Goal: Information Seeking & Learning: Learn about a topic

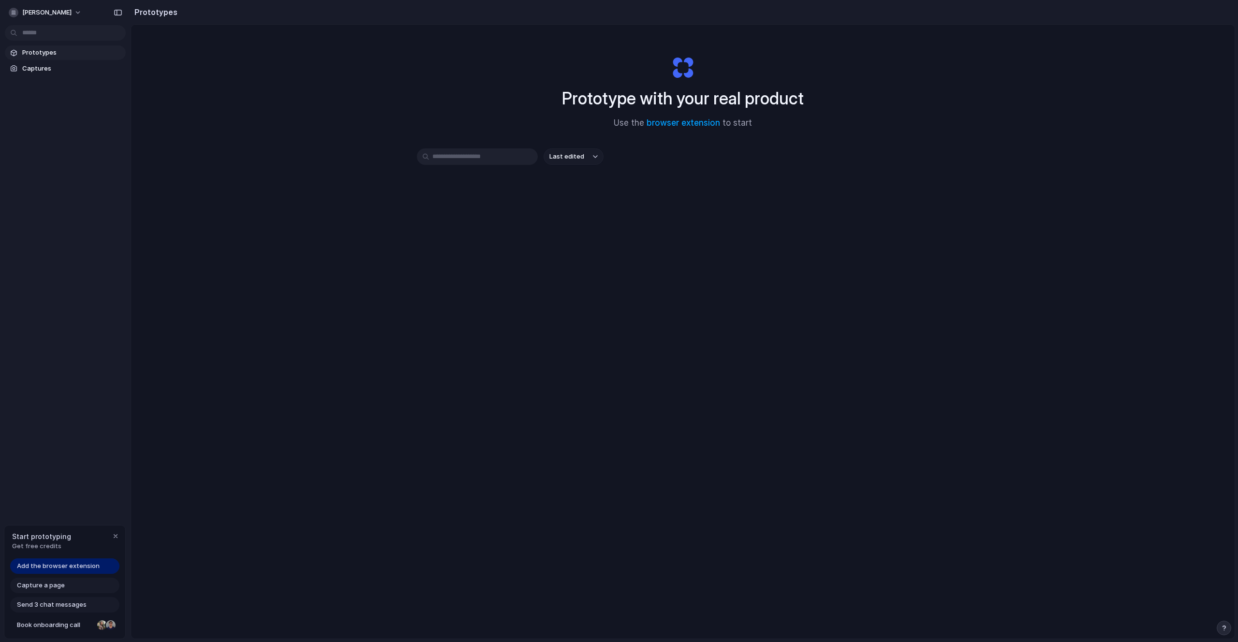
click at [88, 569] on span "Add the browser extension" at bounding box center [58, 566] width 83 height 10
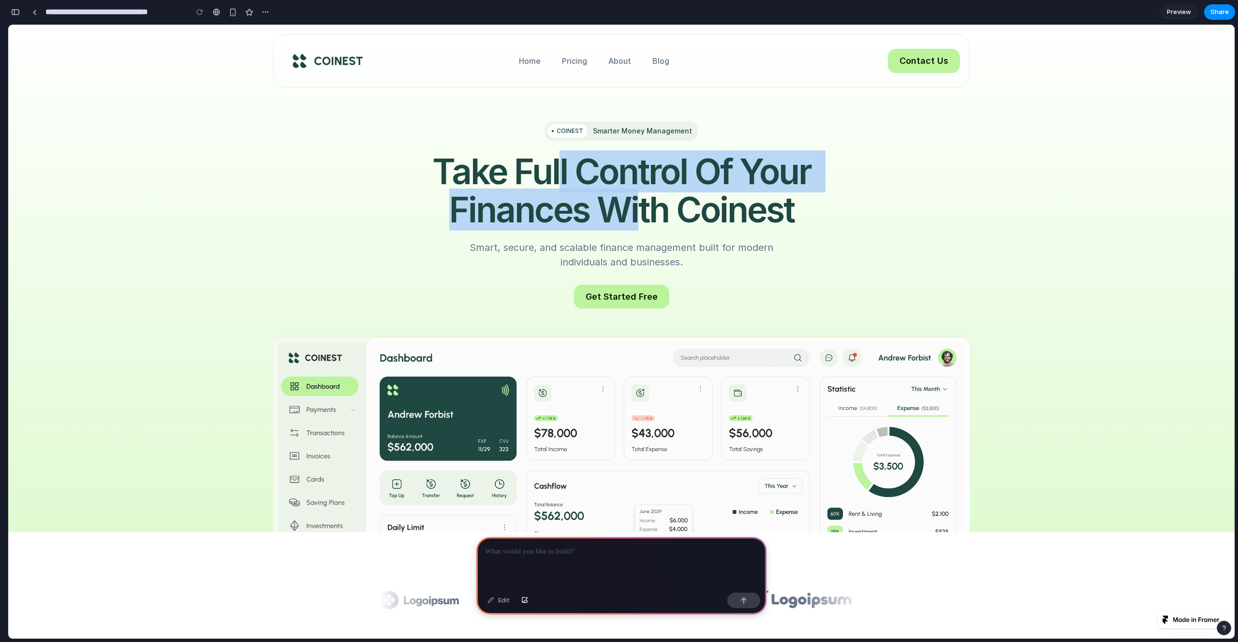
drag, startPoint x: 558, startPoint y: 177, endPoint x: 637, endPoint y: 198, distance: 81.9
click at [637, 198] on h1 "Take Full Control of Your Finances with Coinest" at bounding box center [622, 190] width 484 height 76
click at [636, 197] on span "with" at bounding box center [633, 210] width 72 height 38
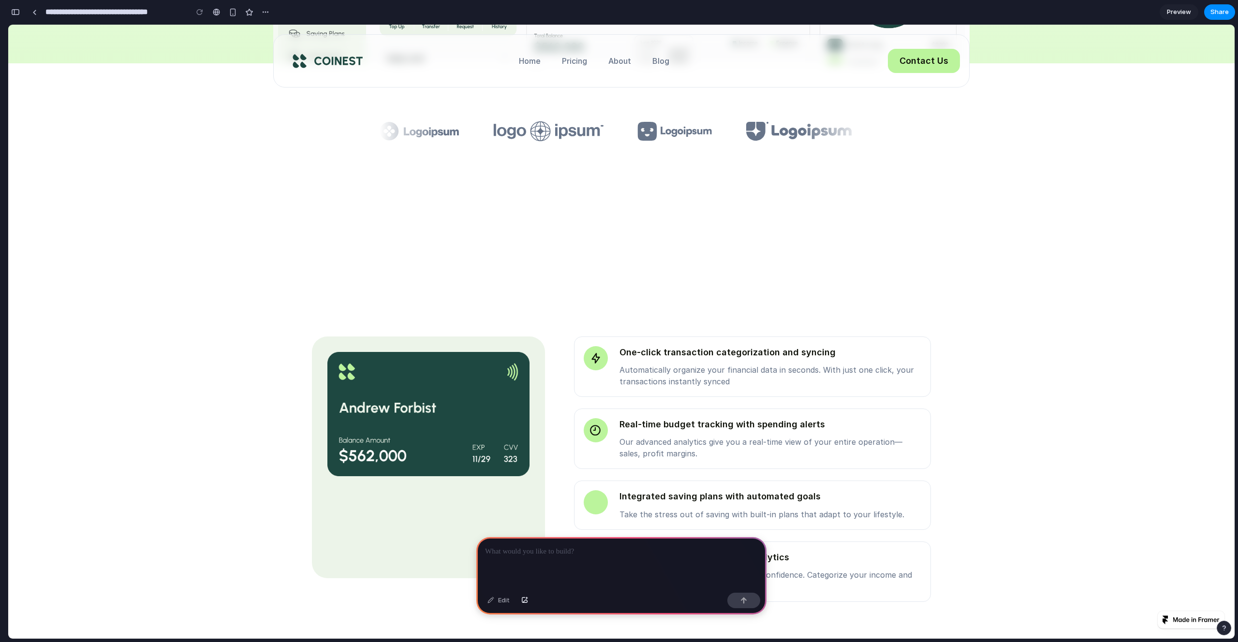
scroll to position [701, 0]
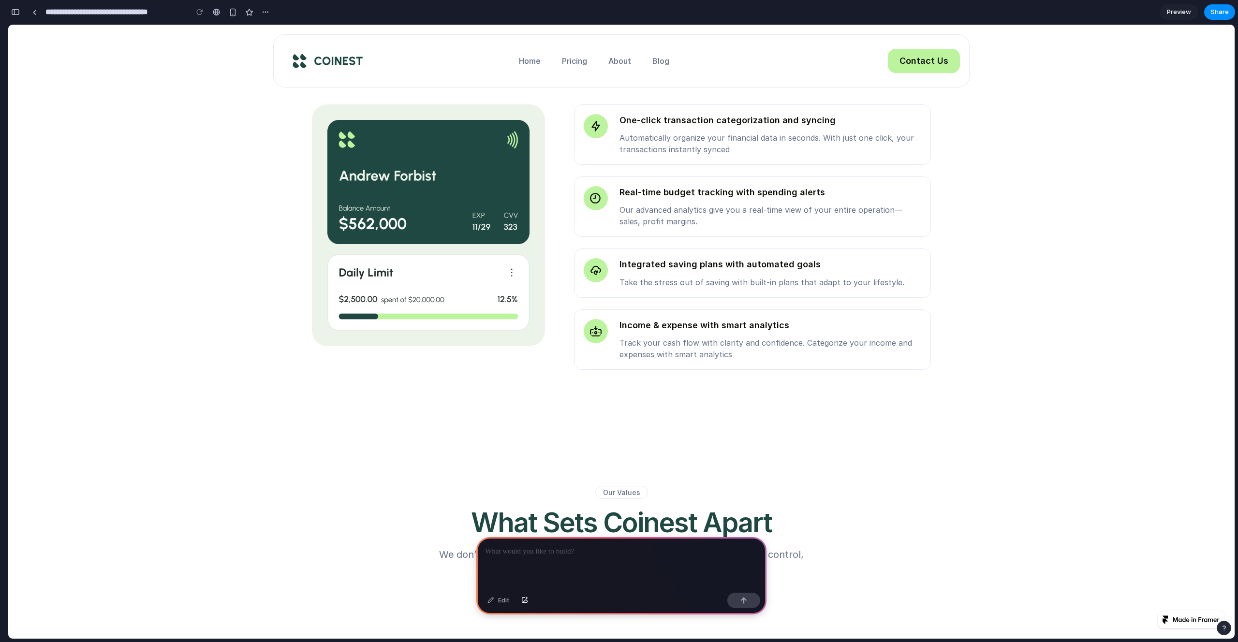
drag, startPoint x: 635, startPoint y: 294, endPoint x: 734, endPoint y: 295, distance: 98.7
click at [734, 295] on div "Integrated saving plans with automated goals Take the stress out of saving with…" at bounding box center [752, 273] width 357 height 49
drag, startPoint x: 670, startPoint y: 275, endPoint x: 759, endPoint y: 347, distance: 115.2
click at [698, 292] on div "Integrated saving plans with automated goals Take the stress out of saving with…" at bounding box center [752, 273] width 357 height 49
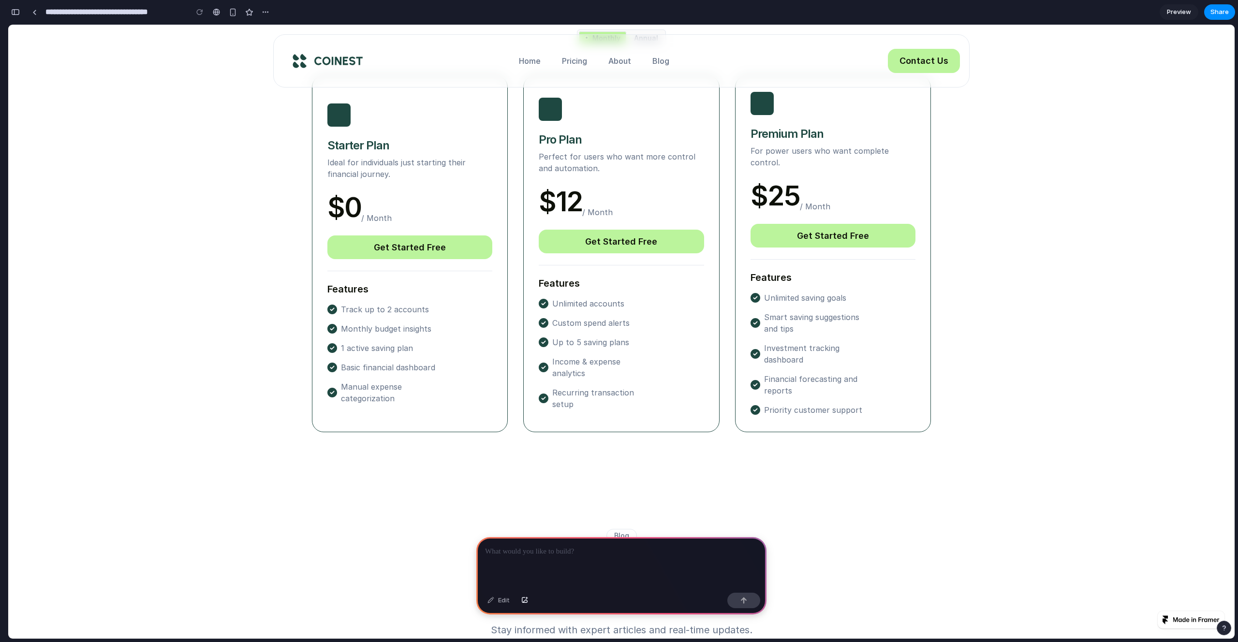
scroll to position [3617, 0]
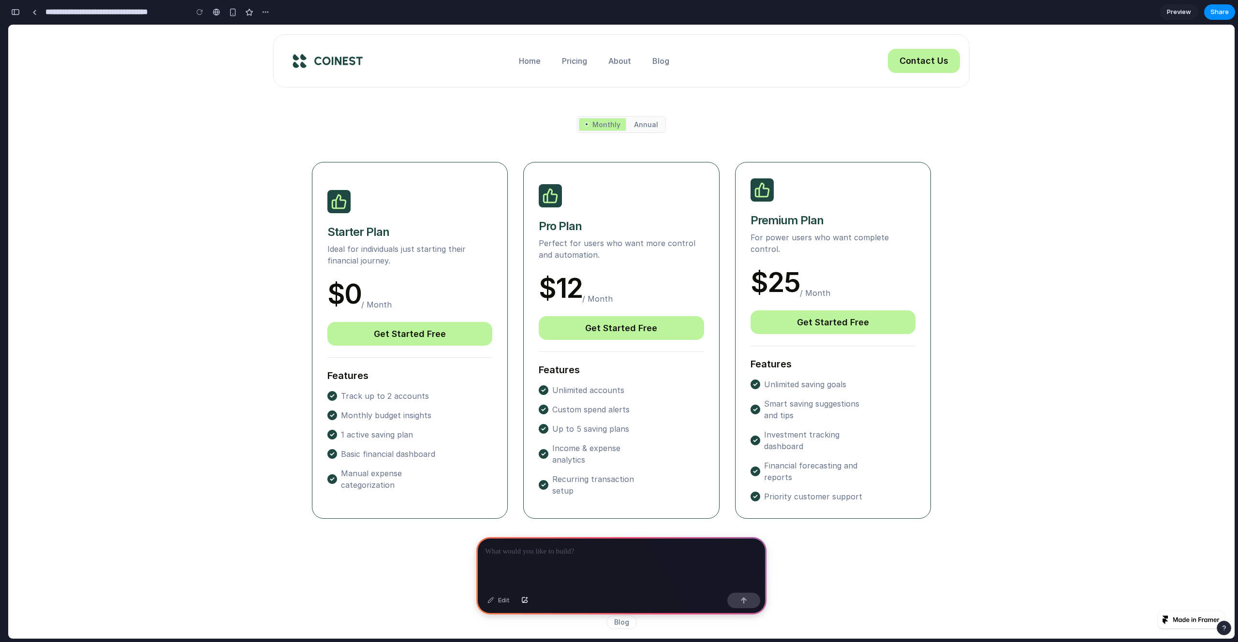
click at [635, 115] on div "Pricing Choose the Plan That Fits Your Finances Simple, affordable pricing for …" at bounding box center [621, 248] width 696 height 637
click at [635, 122] on p "Annual" at bounding box center [646, 125] width 24 height 10
click at [611, 129] on p "Monthly" at bounding box center [606, 125] width 28 height 10
click at [657, 129] on div "Annual" at bounding box center [646, 125] width 36 height 14
click at [520, 59] on p "Home" at bounding box center [530, 61] width 22 height 12
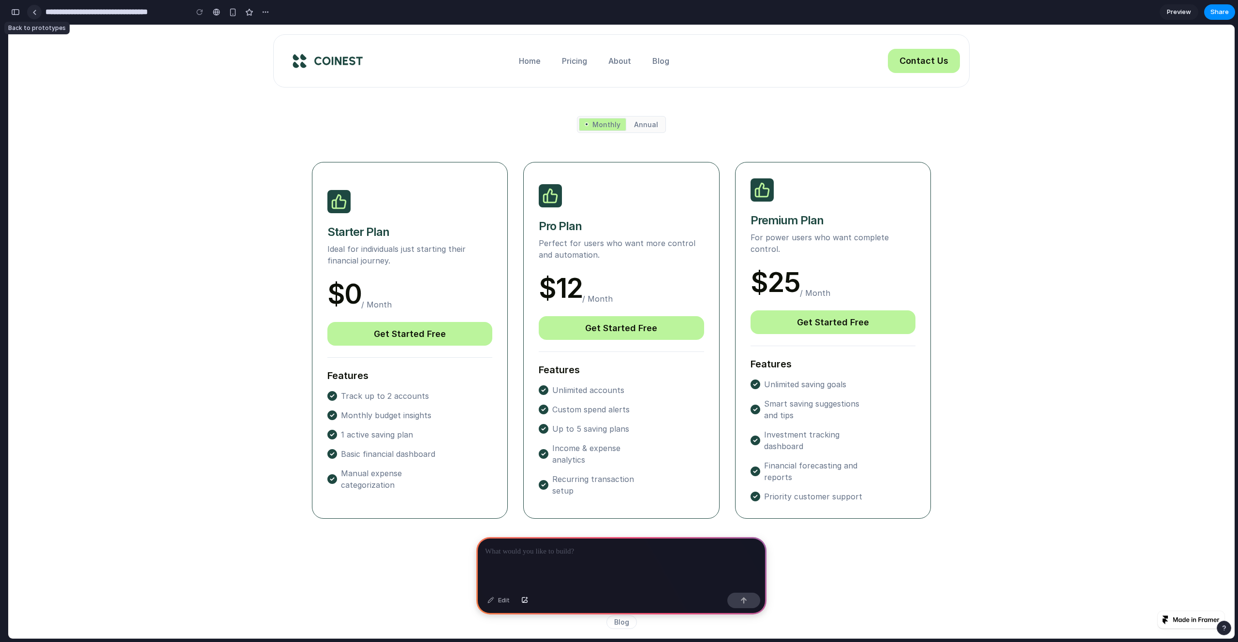
click at [35, 15] on link at bounding box center [34, 12] width 15 height 15
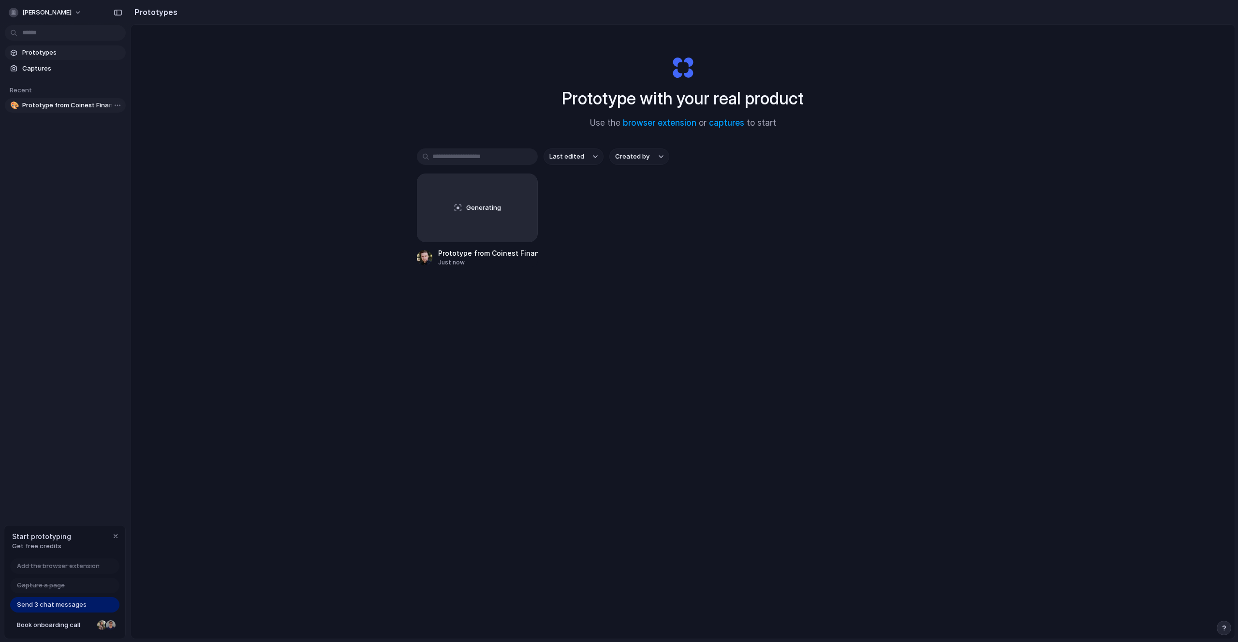
click at [70, 108] on span "Prototype from Coinest Finance SaaS" at bounding box center [72, 106] width 100 height 10
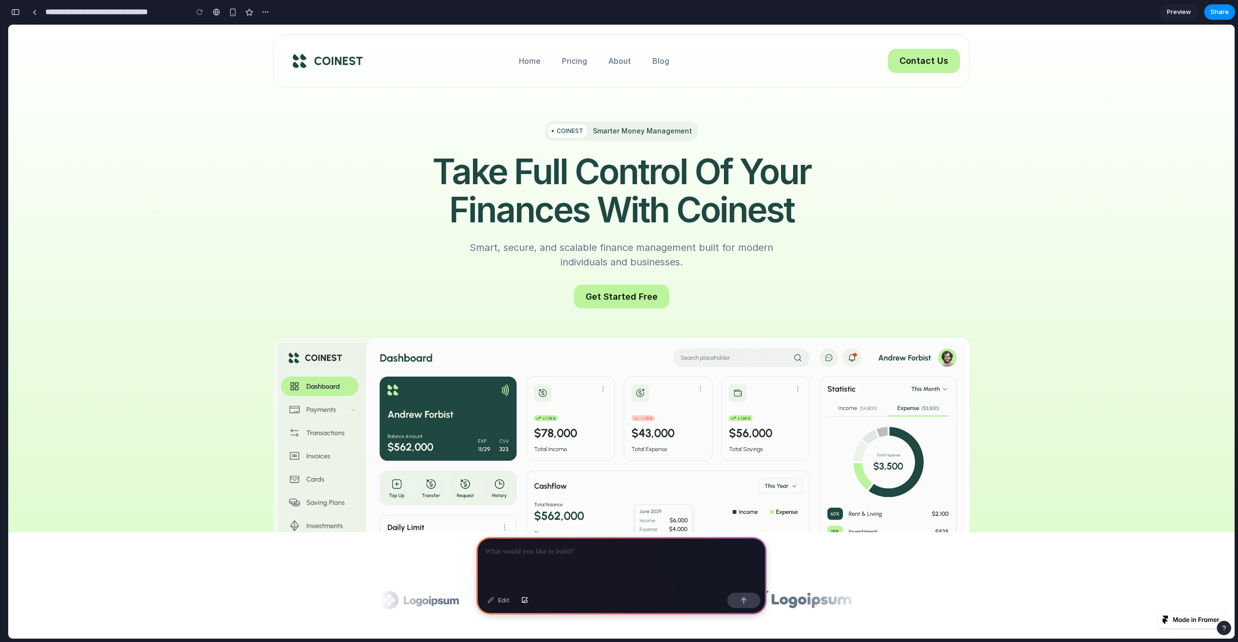
click at [603, 223] on span "with" at bounding box center [633, 210] width 72 height 38
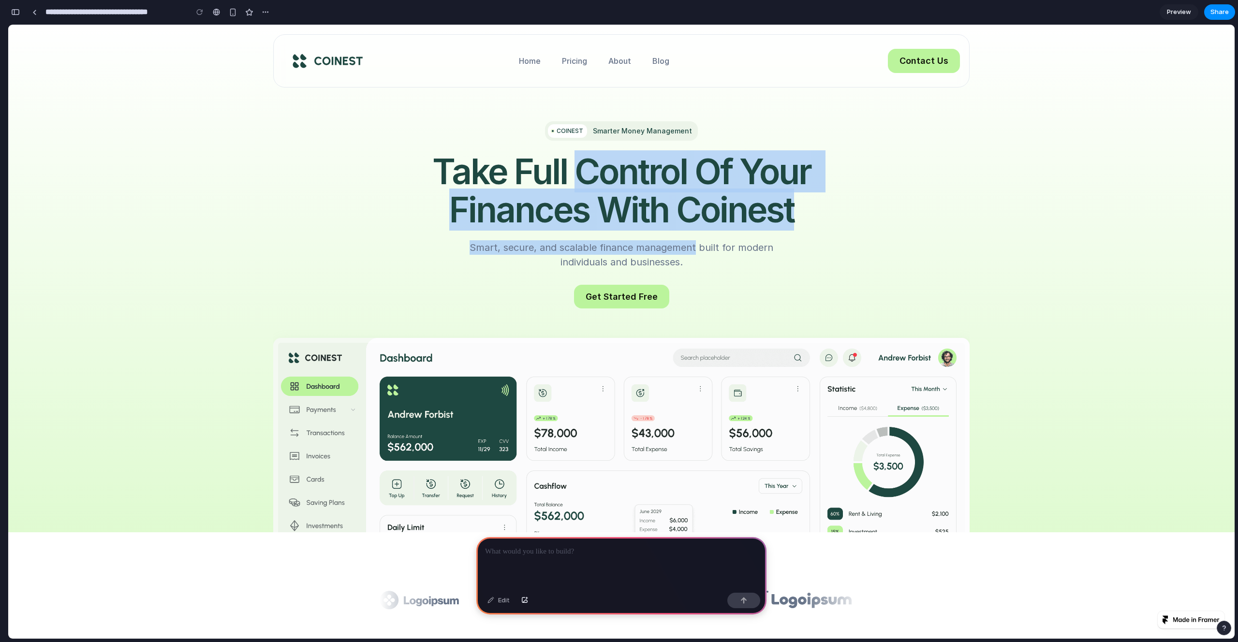
drag, startPoint x: 560, startPoint y: 181, endPoint x: 694, endPoint y: 251, distance: 151.6
click at [694, 251] on div "COINEST Smarter Money Management Take Full Control of Your Finances with Coines…" at bounding box center [622, 195] width 484 height 148
click at [694, 251] on p "Smart, secure, and scalable finance management built for modern individuals and…" at bounding box center [621, 254] width 339 height 29
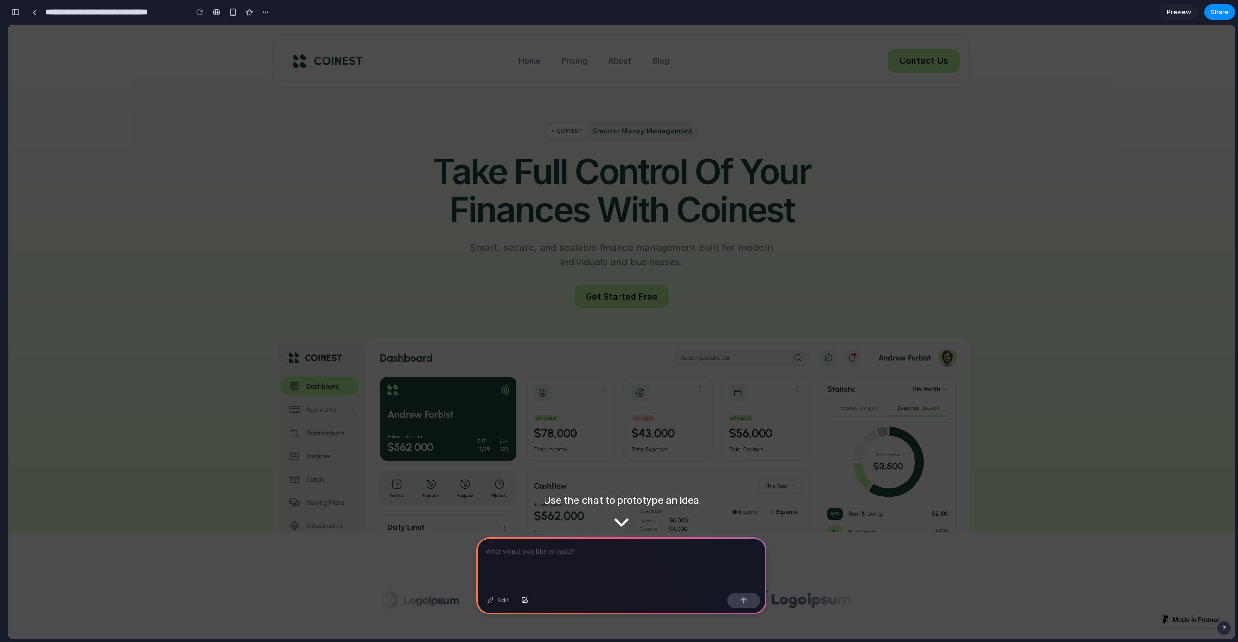
click at [643, 378] on img at bounding box center [621, 588] width 696 height 501
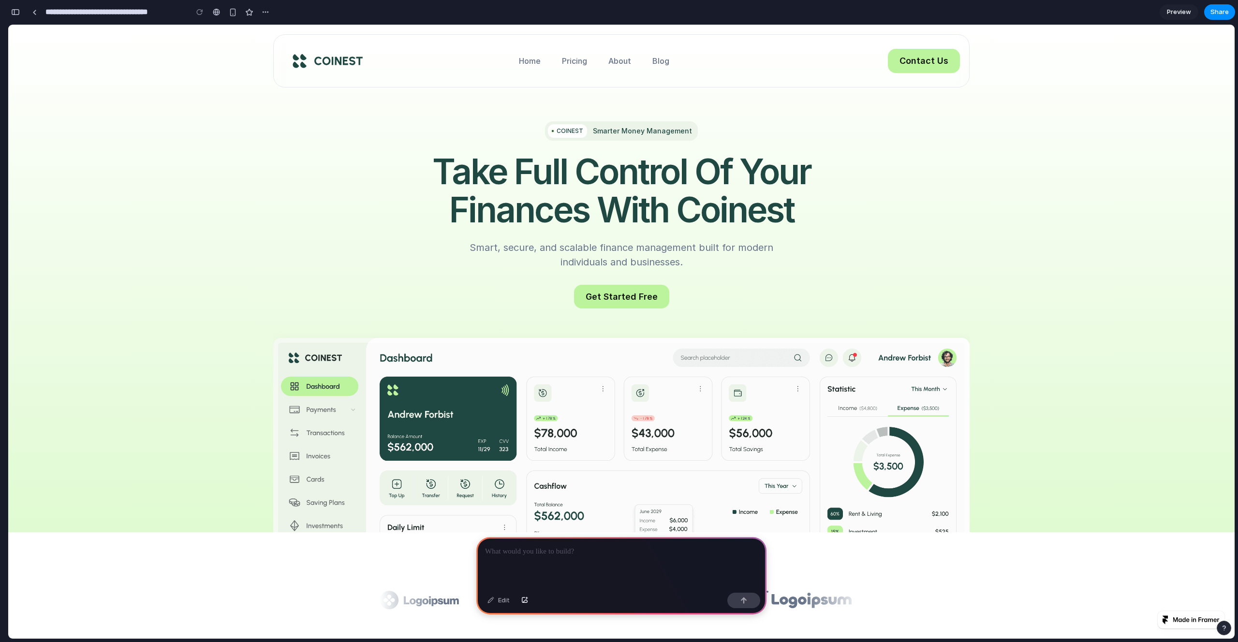
click at [564, 200] on span "Finances" at bounding box center [519, 210] width 140 height 38
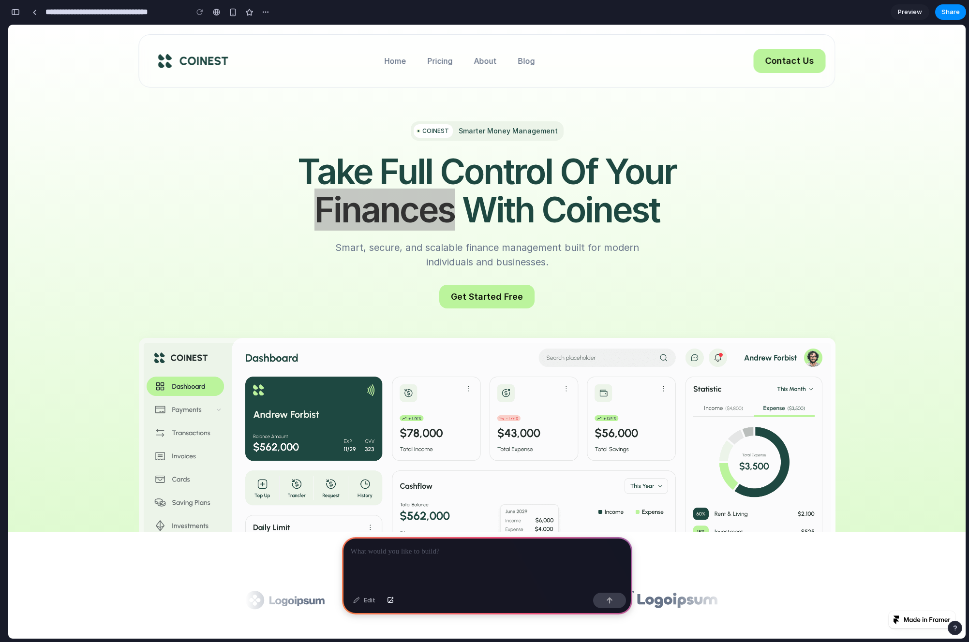
click at [966, 75] on div "**********" at bounding box center [488, 321] width 961 height 642
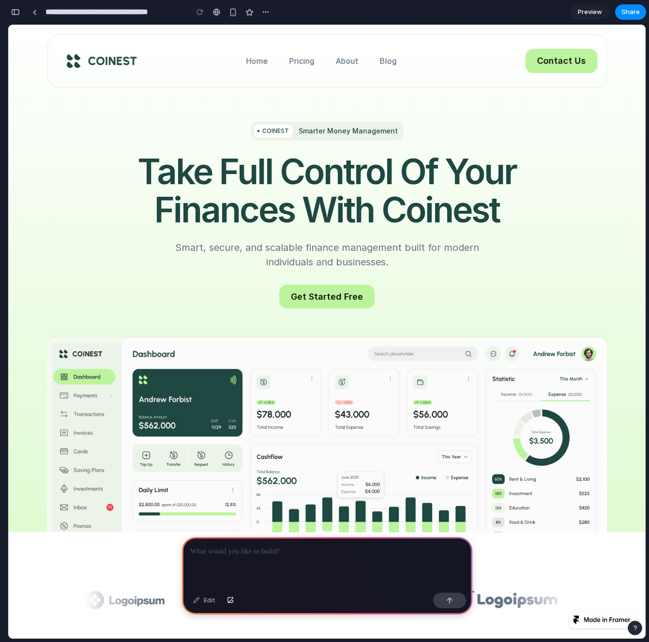
click at [568, 234] on div "COINEST Smarter Money Management Take Full Control of Your Finances with Coines…" at bounding box center [327, 215] width 560 height 188
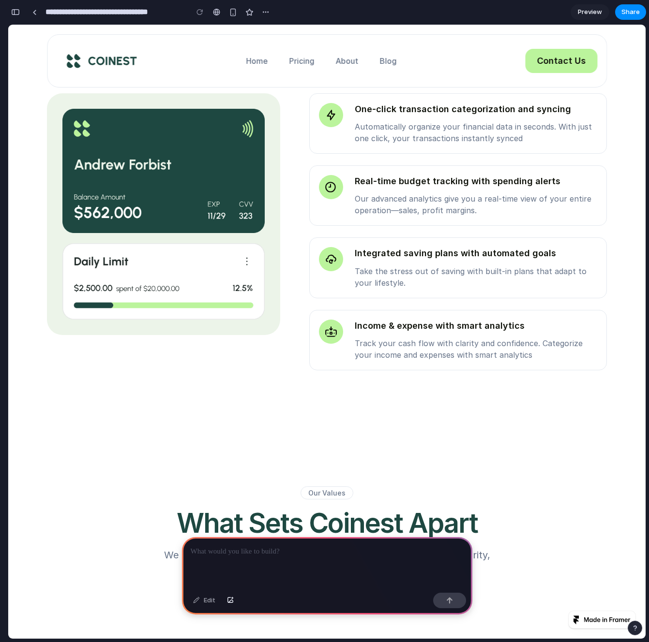
scroll to position [721, 0]
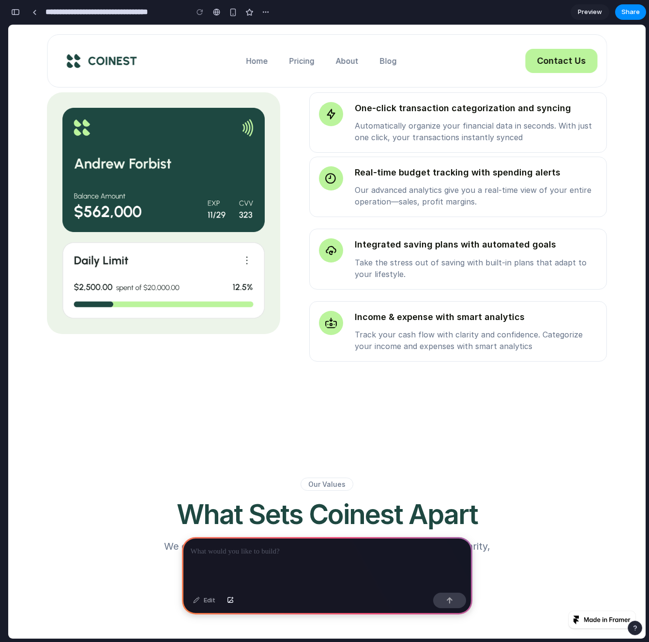
click at [241, 563] on div at bounding box center [327, 563] width 290 height 52
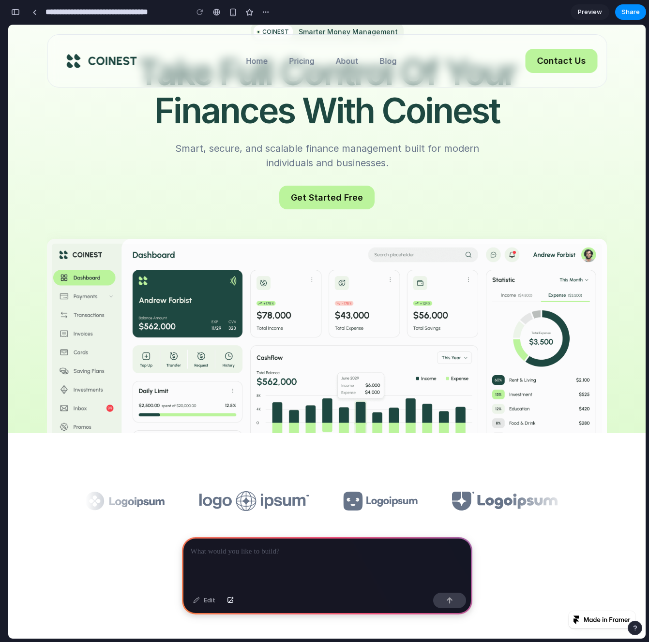
scroll to position [0, 0]
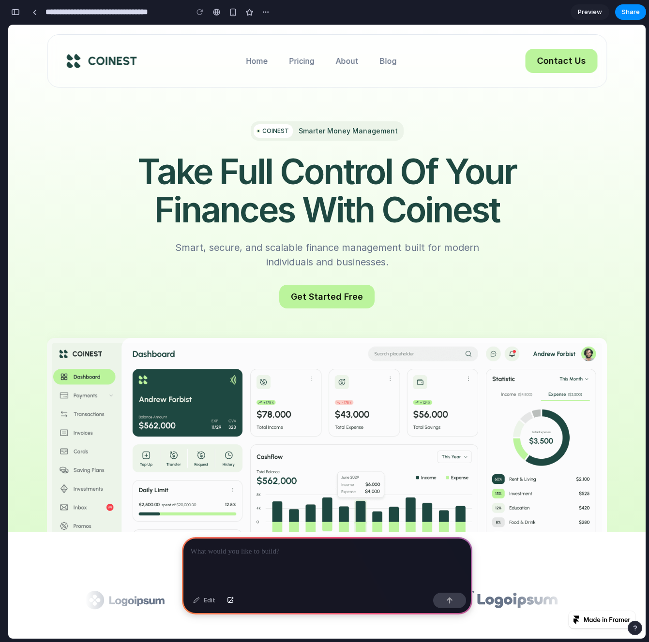
click at [376, 379] on img at bounding box center [327, 539] width 560 height 402
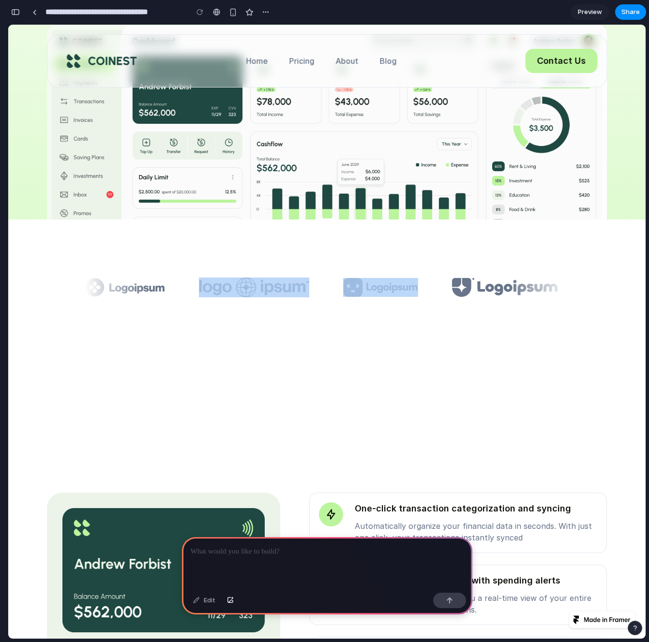
drag, startPoint x: 279, startPoint y: 271, endPoint x: 347, endPoint y: 290, distance: 70.6
click at [346, 289] on div at bounding box center [326, 288] width 637 height 136
click at [346, 350] on div at bounding box center [326, 288] width 637 height 136
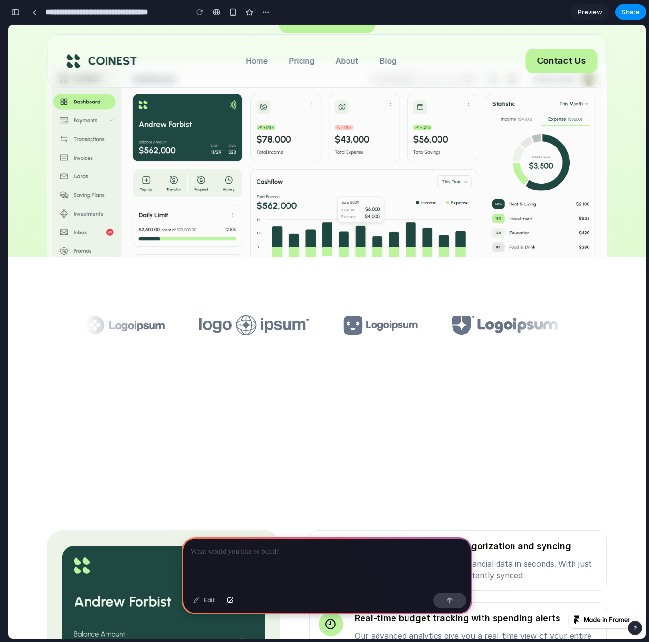
scroll to position [0, 0]
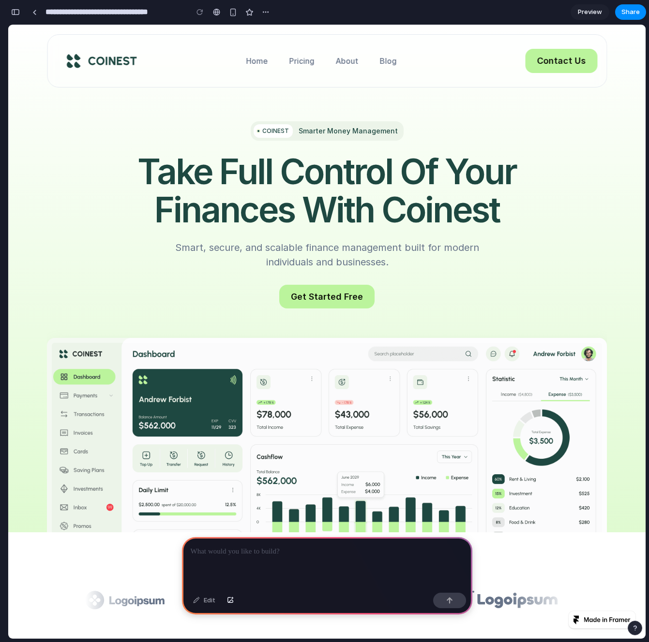
click at [314, 295] on p "Get Started Free" at bounding box center [327, 297] width 72 height 12
click at [273, 546] on p at bounding box center [327, 552] width 273 height 12
click at [347, 287] on link "Get Started Free" at bounding box center [326, 297] width 95 height 24
click at [345, 292] on p "Get Started Free" at bounding box center [327, 297] width 72 height 12
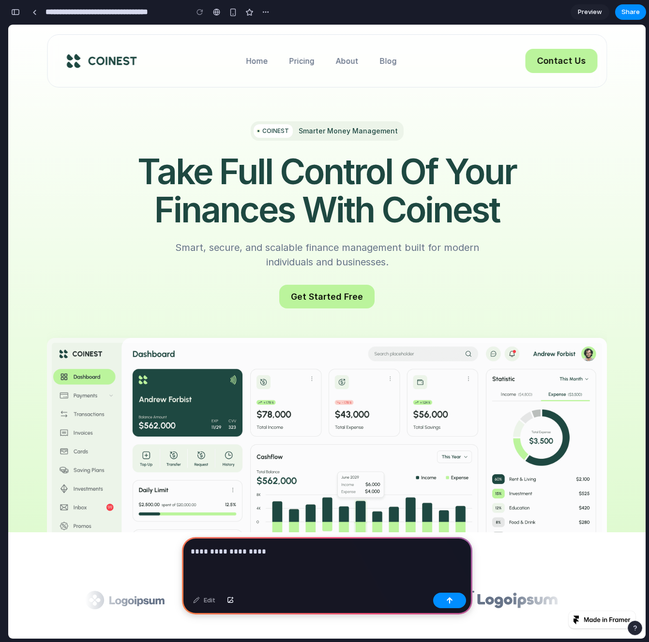
click at [345, 292] on p "Get Started Free" at bounding box center [327, 297] width 72 height 12
click at [317, 564] on div "**********" at bounding box center [327, 563] width 290 height 52
drag, startPoint x: 224, startPoint y: 549, endPoint x: 267, endPoint y: 546, distance: 43.2
click at [267, 546] on p "**********" at bounding box center [325, 552] width 269 height 12
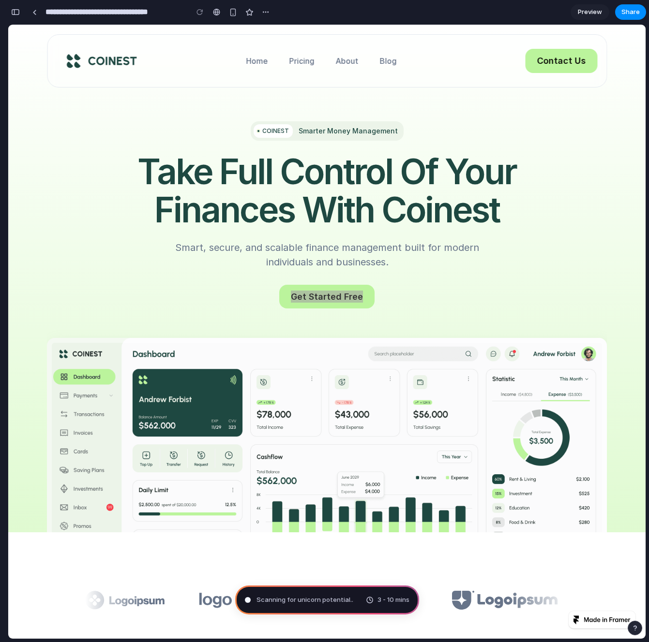
click at [346, 602] on span "Scanning for unicorn potential .." at bounding box center [304, 600] width 97 height 10
click at [341, 602] on div "Evaluating the request .. 3 - 10 mins" at bounding box center [327, 600] width 184 height 29
click at [321, 545] on div at bounding box center [326, 600] width 637 height 136
click at [428, 279] on div "COINEST Smarter Money Management Take Full Control of Your Finances with Coines…" at bounding box center [327, 215] width 560 height 188
type input "**********"
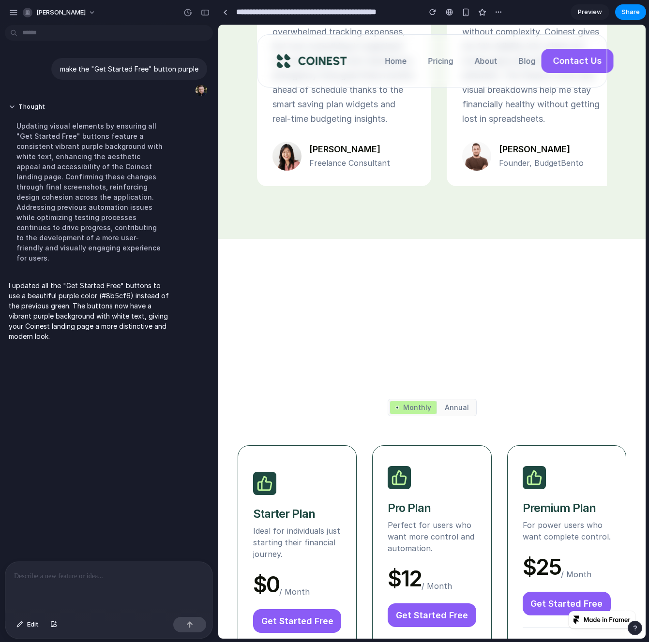
scroll to position [3839, 0]
drag, startPoint x: 391, startPoint y: 183, endPoint x: 325, endPoint y: 159, distance: 69.9
click at [390, 182] on div "Testimonial Discover The Power of Real-Time Financial Insights Stay ahead of yo…" at bounding box center [431, 1] width 427 height 475
drag, startPoint x: 352, startPoint y: 67, endPoint x: 429, endPoint y: 109, distance: 87.7
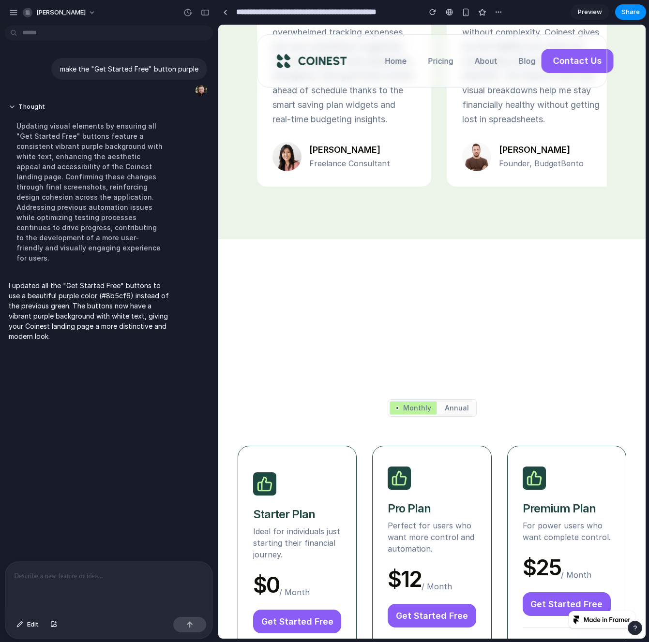
click at [393, 52] on link "Home" at bounding box center [395, 60] width 33 height 19
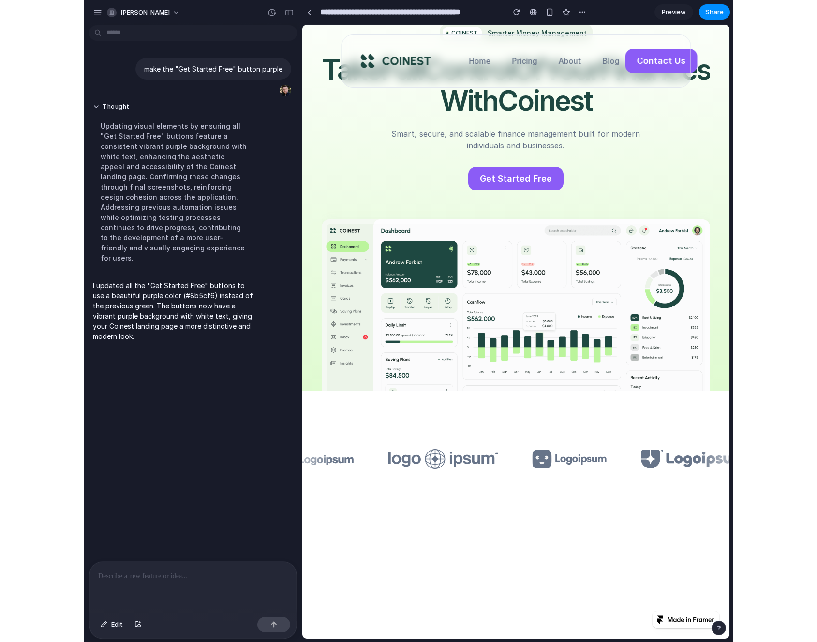
scroll to position [0, 0]
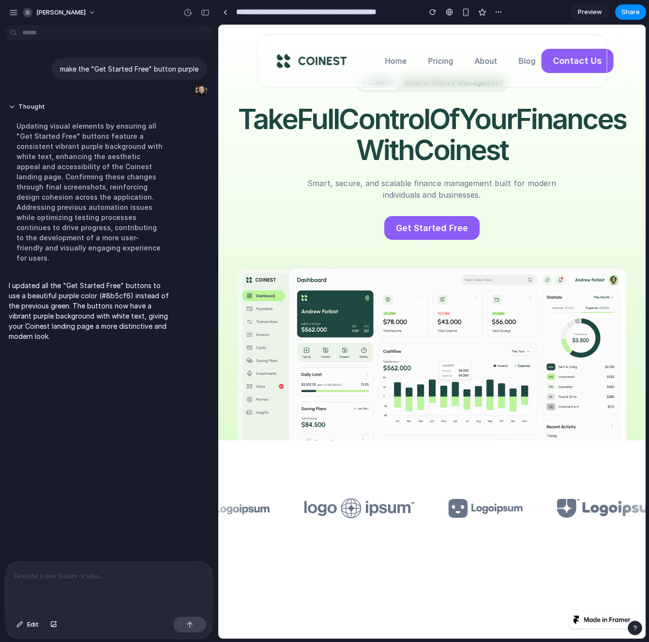
click at [647, 107] on div "**********" at bounding box center [433, 321] width 431 height 642
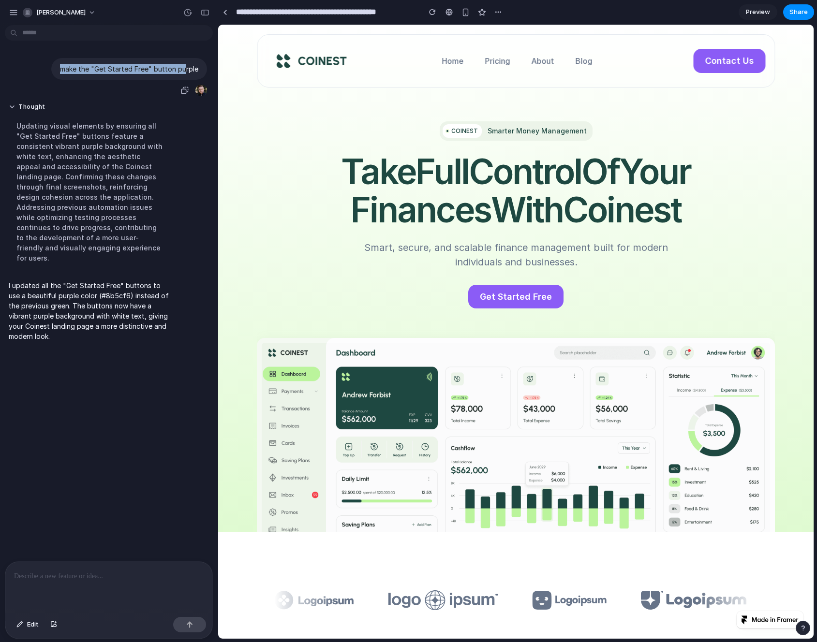
drag, startPoint x: 54, startPoint y: 68, endPoint x: 210, endPoint y: 74, distance: 156.3
click at [182, 72] on div "make the "Get Started Free" button purple" at bounding box center [129, 69] width 156 height 22
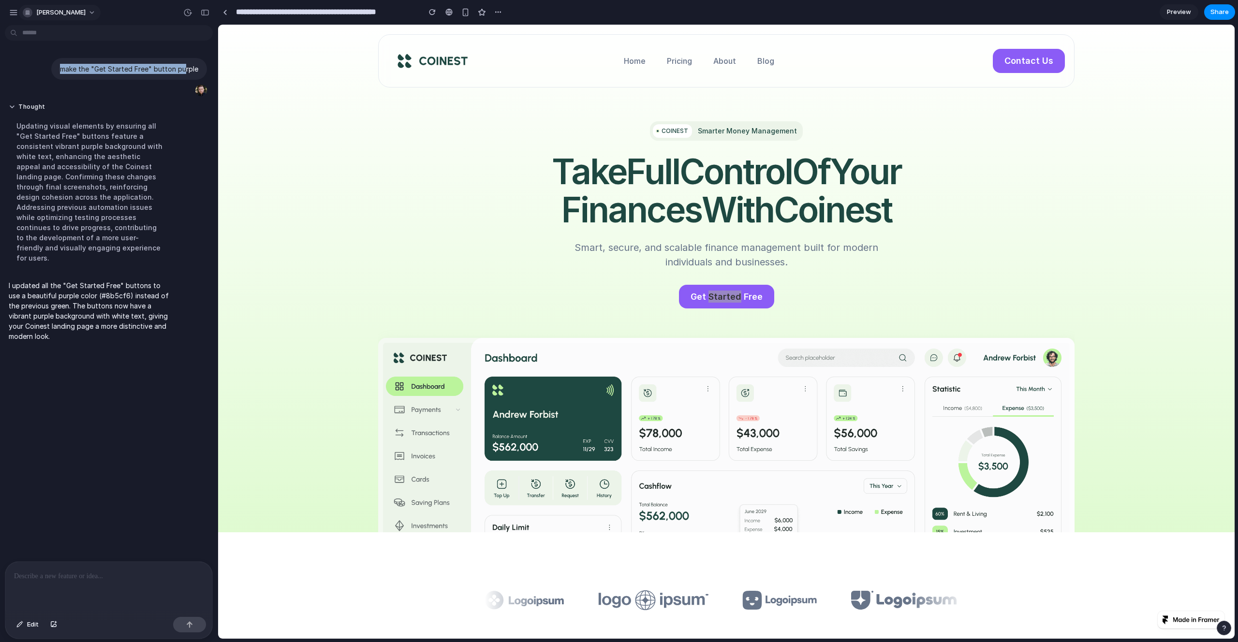
click at [64, 12] on span "[PERSON_NAME]" at bounding box center [60, 13] width 49 height 10
click at [64, 12] on div "Settings Invite members Change theme Sign out" at bounding box center [619, 321] width 1238 height 642
click at [357, 122] on div "COINEST Smarter Money Management Take Full Control of Your Finances with Coines…" at bounding box center [726, 279] width 1017 height 508
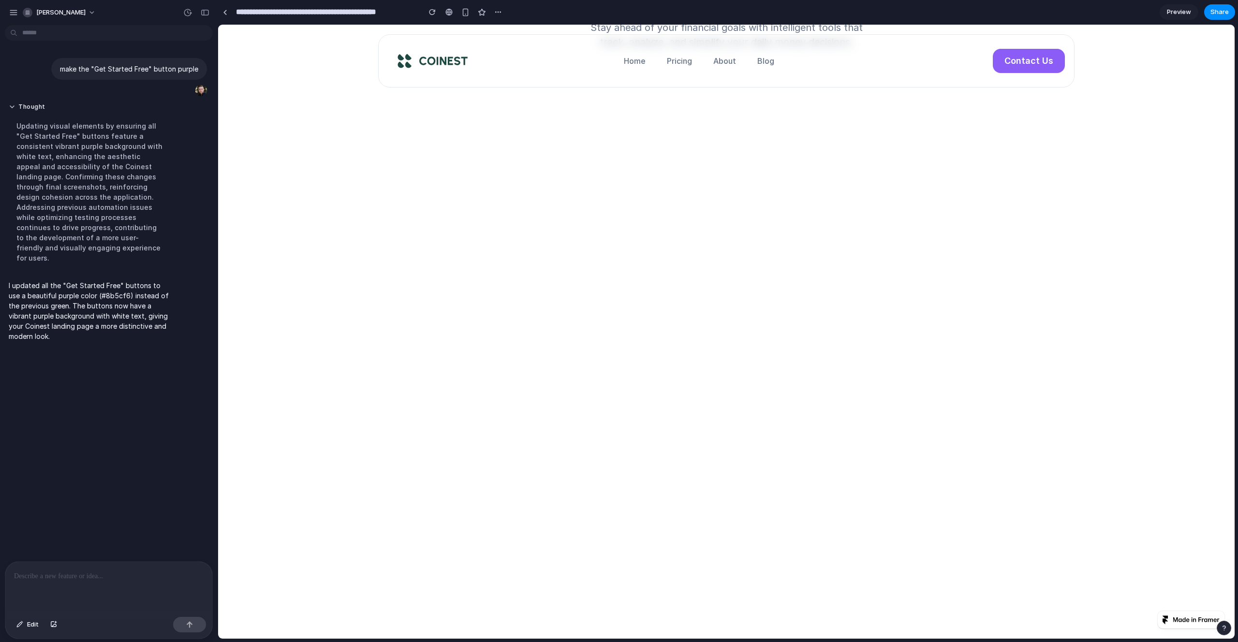
scroll to position [1176, 0]
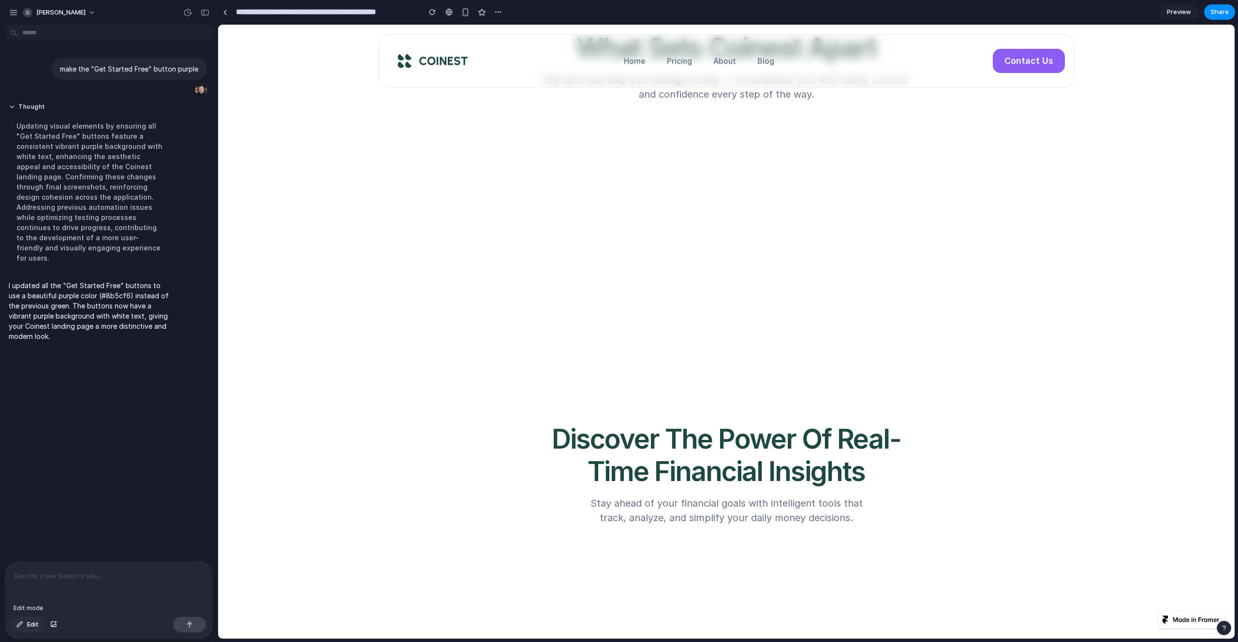
click at [26, 625] on button "Edit" at bounding box center [28, 624] width 32 height 15
click at [66, 593] on div at bounding box center [108, 587] width 207 height 51
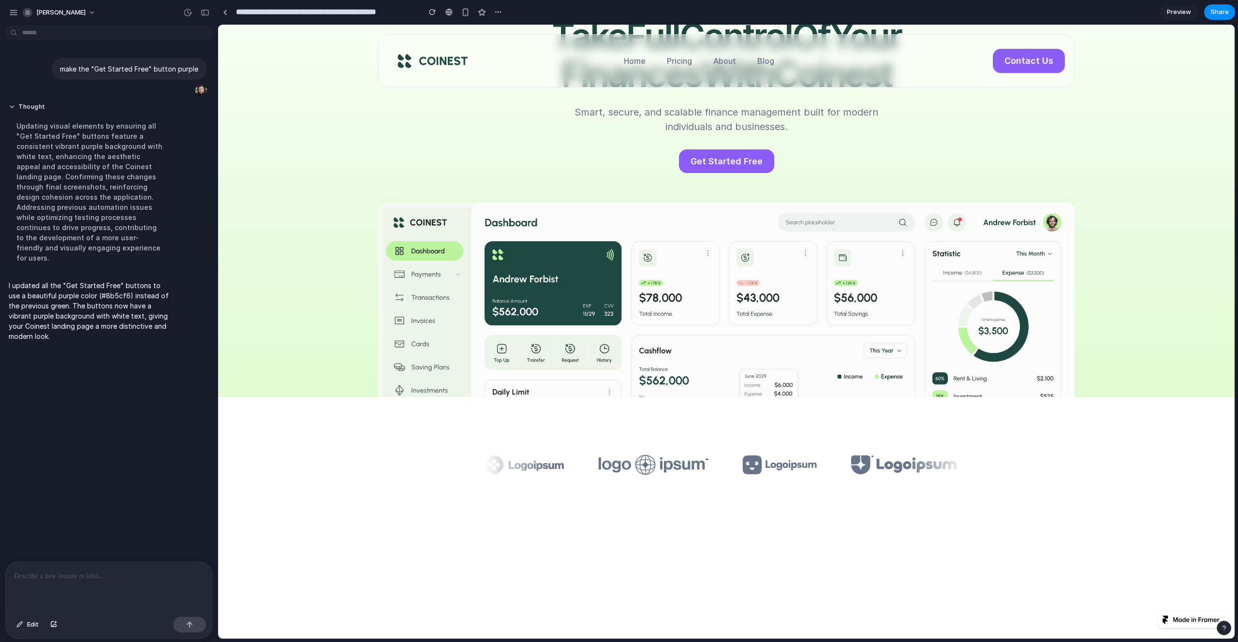
scroll to position [7, 0]
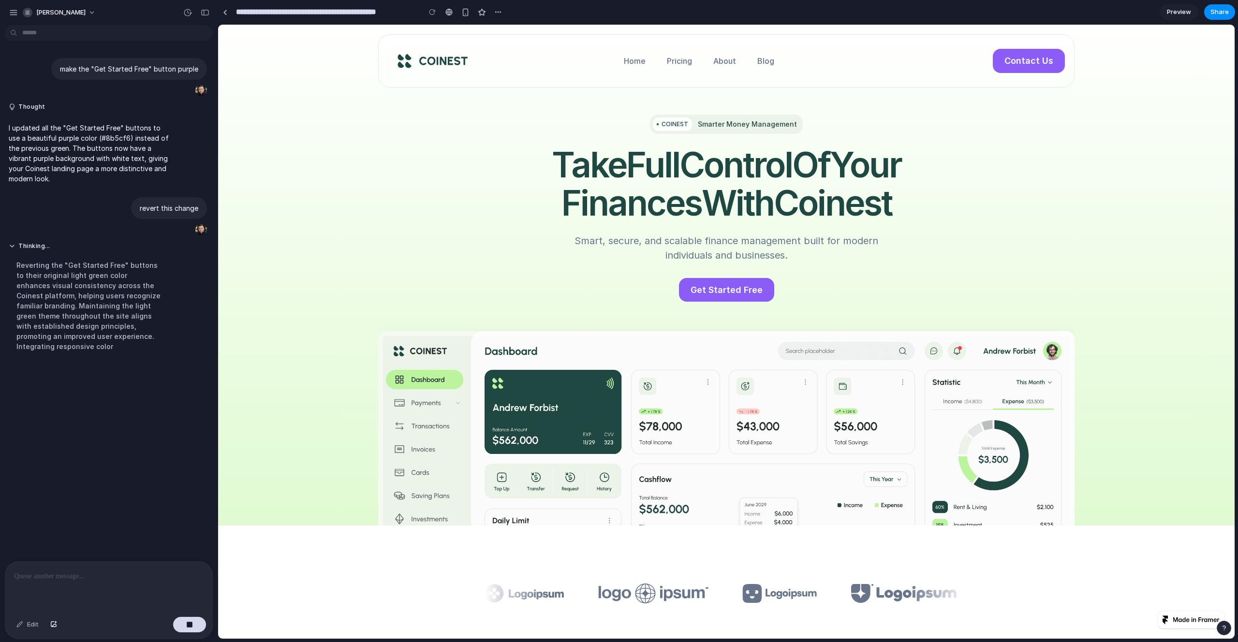
click at [381, 47] on div "Home Pricing About Blog Contact Us" at bounding box center [726, 60] width 696 height 53
click at [395, 70] on icon at bounding box center [432, 61] width 79 height 24
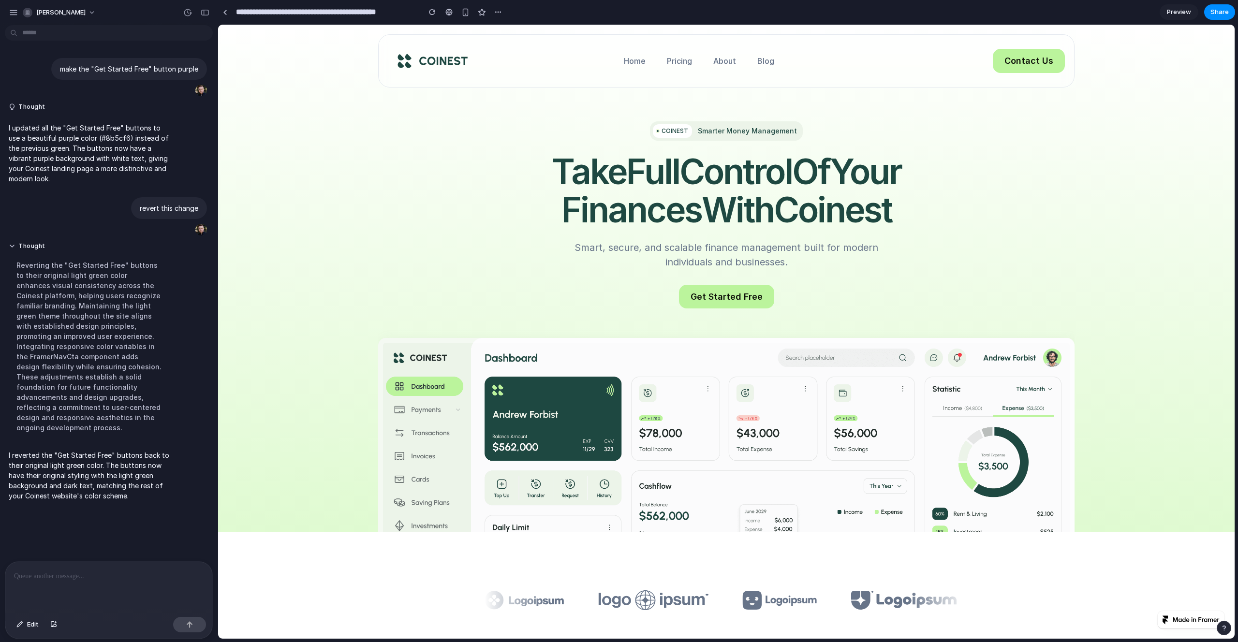
scroll to position [0, 0]
click at [97, 579] on div at bounding box center [108, 587] width 207 height 51
drag, startPoint x: 601, startPoint y: 160, endPoint x: 600, endPoint y: 172, distance: 12.1
click at [602, 177] on span "Take" at bounding box center [589, 171] width 74 height 38
click at [100, 571] on p "**********" at bounding box center [107, 577] width 186 height 12
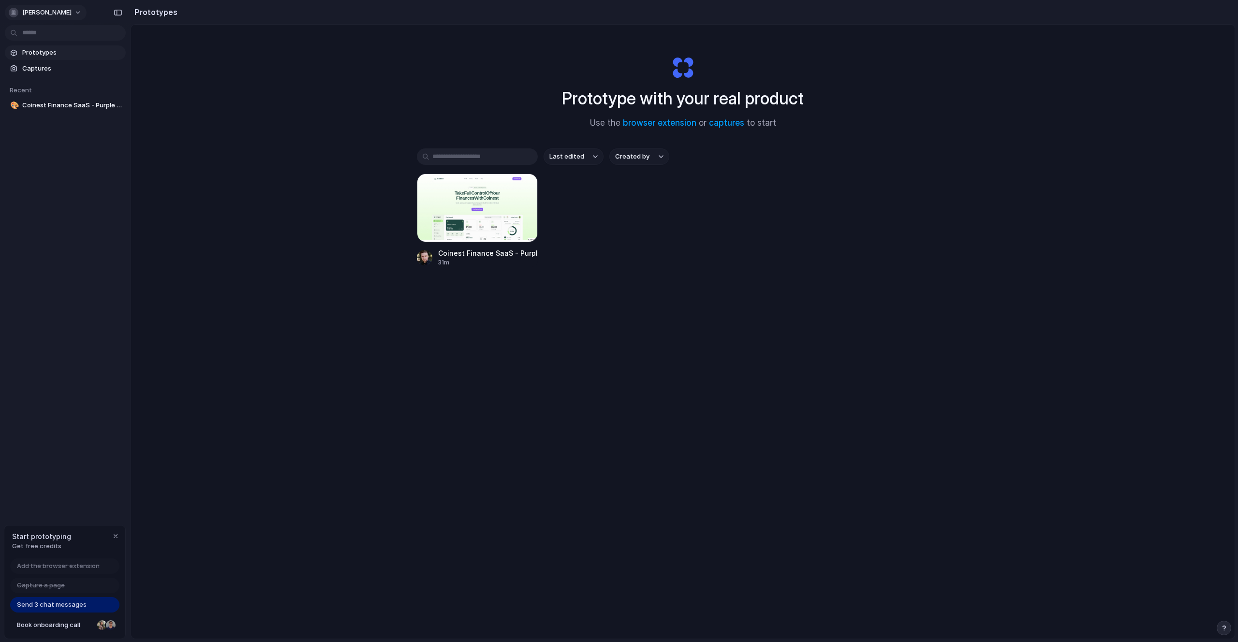
click at [28, 8] on span "[PERSON_NAME]" at bounding box center [46, 13] width 49 height 10
click at [272, 135] on div "Settings Invite members Change theme Sign out" at bounding box center [619, 321] width 1238 height 642
